Goal: Information Seeking & Learning: Learn about a topic

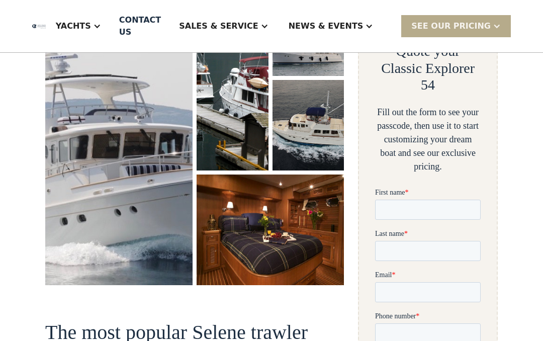
scroll to position [212, 0]
click at [154, 216] on img "open lightbox" at bounding box center [118, 135] width 147 height 300
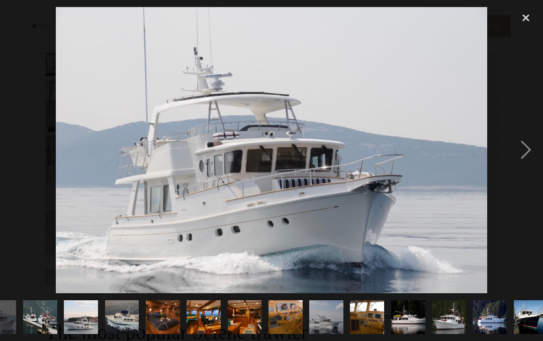
scroll to position [0, 26]
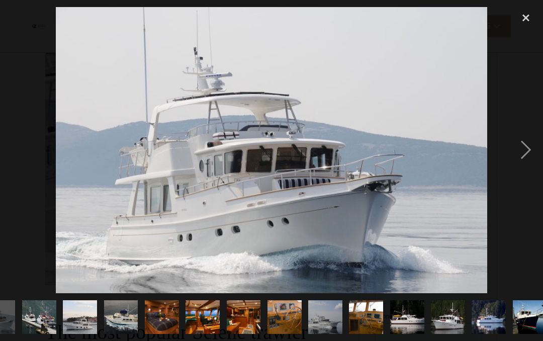
click at [172, 327] on img "show item 5 of 21" at bounding box center [161, 317] width 45 height 34
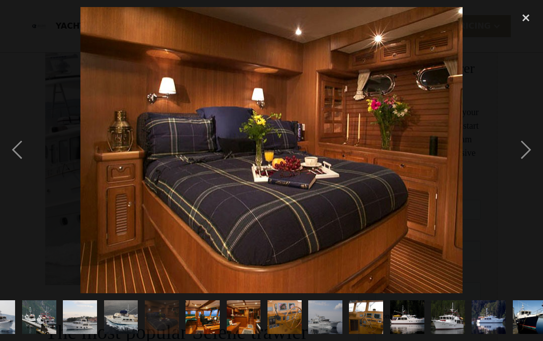
click at [201, 325] on img "show item 6 of 21" at bounding box center [202, 317] width 51 height 34
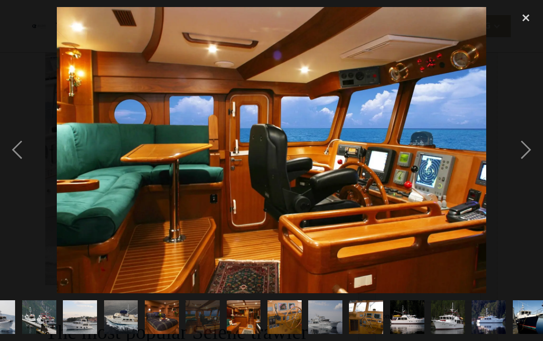
click at [279, 328] on img "show item 8 of 21" at bounding box center [284, 317] width 51 height 34
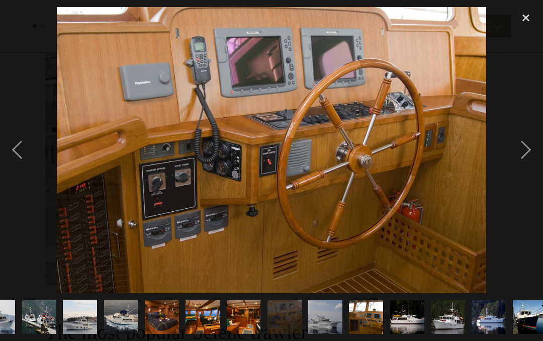
click at [237, 331] on img "show item 7 of 21" at bounding box center [243, 317] width 45 height 34
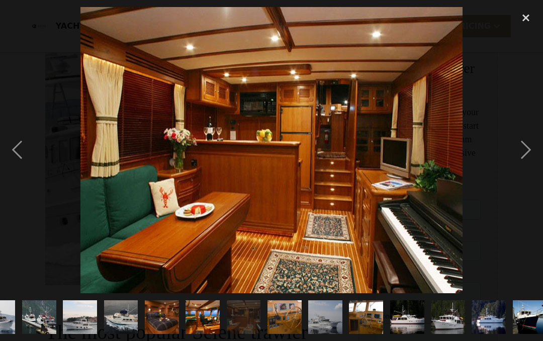
click at [367, 326] on img "show item 10 of 21" at bounding box center [366, 317] width 51 height 34
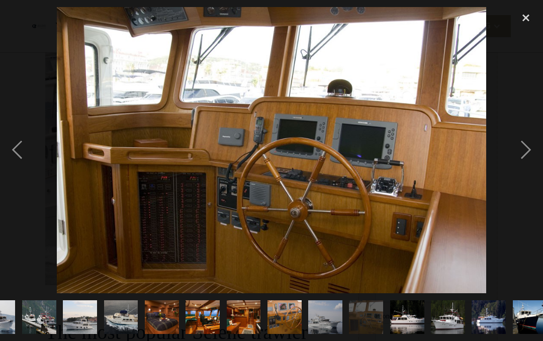
click at [410, 324] on img "show item 11 of 21" at bounding box center [407, 317] width 45 height 34
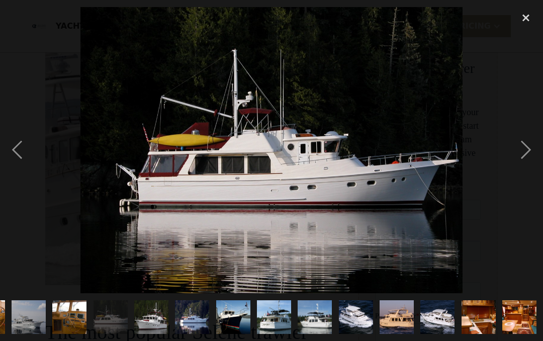
scroll to position [0, 322]
click at [473, 326] on img "show item 20 of 21" at bounding box center [478, 317] width 51 height 34
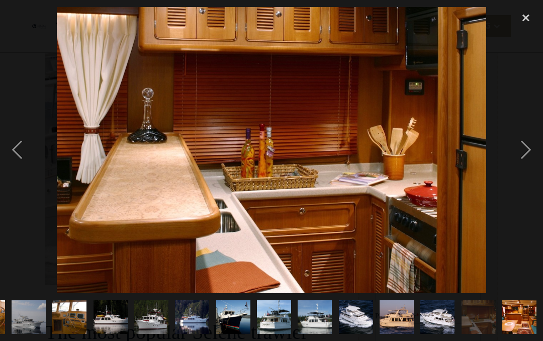
click at [513, 328] on img "show item 21 of 21" at bounding box center [519, 317] width 51 height 34
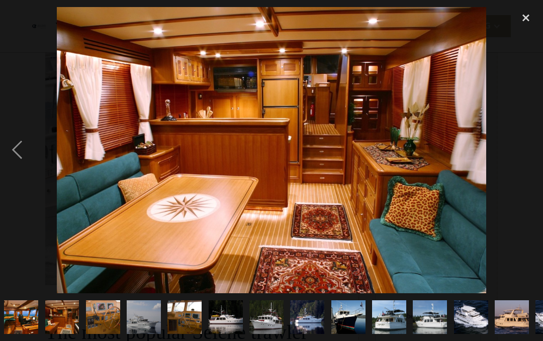
scroll to position [0, 203]
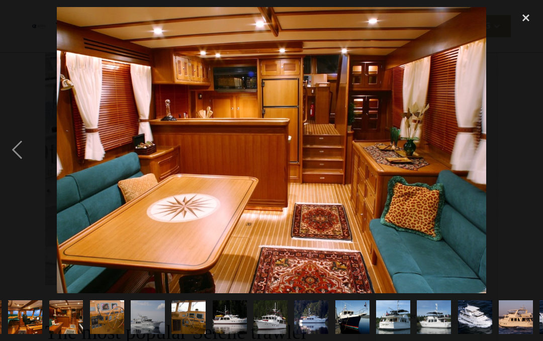
click at [111, 322] on img "show item 8 of 21" at bounding box center [106, 317] width 51 height 34
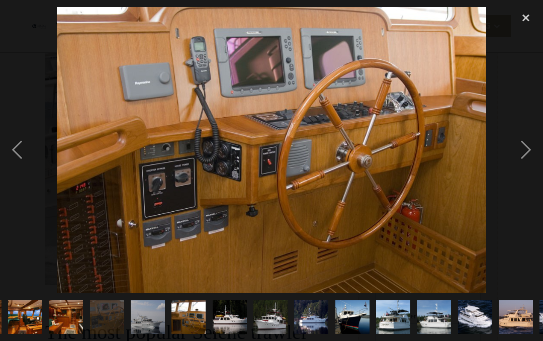
click at [80, 323] on img "show item 7 of 21" at bounding box center [65, 317] width 45 height 34
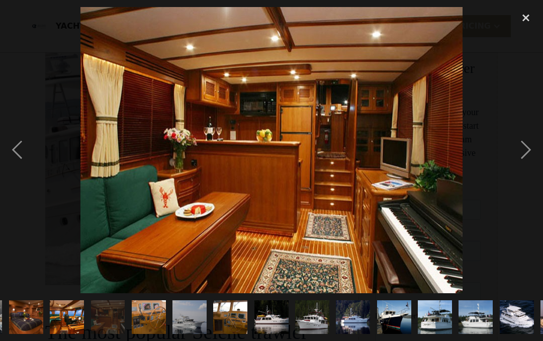
scroll to position [0, 149]
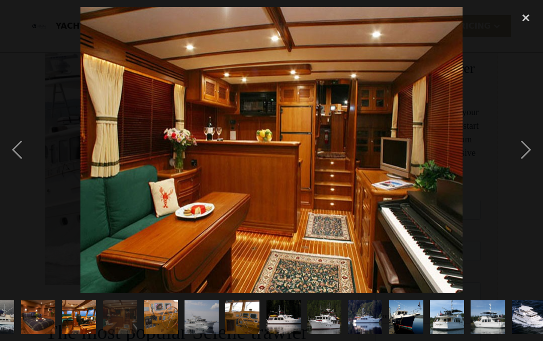
click at [83, 322] on img "show item 6 of 21" at bounding box center [78, 317] width 51 height 34
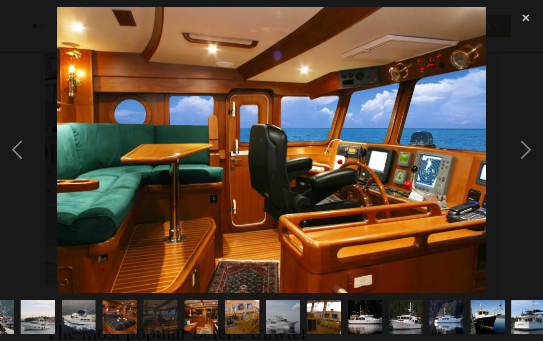
scroll to position [0, 69]
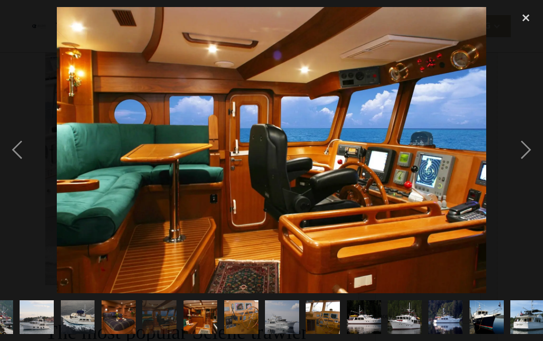
click at [119, 322] on img "show item 5 of 21" at bounding box center [118, 317] width 45 height 34
